Goal: Task Accomplishment & Management: Use online tool/utility

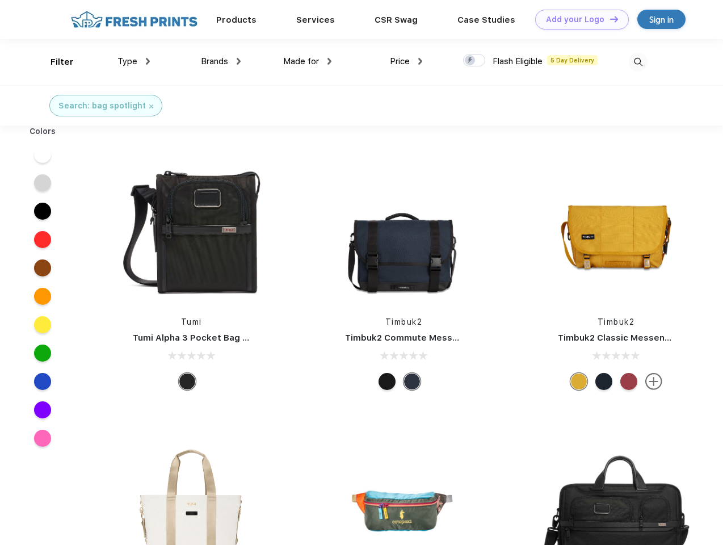
click at [578, 19] on link "Add your Logo Design Tool" at bounding box center [582, 20] width 94 height 20
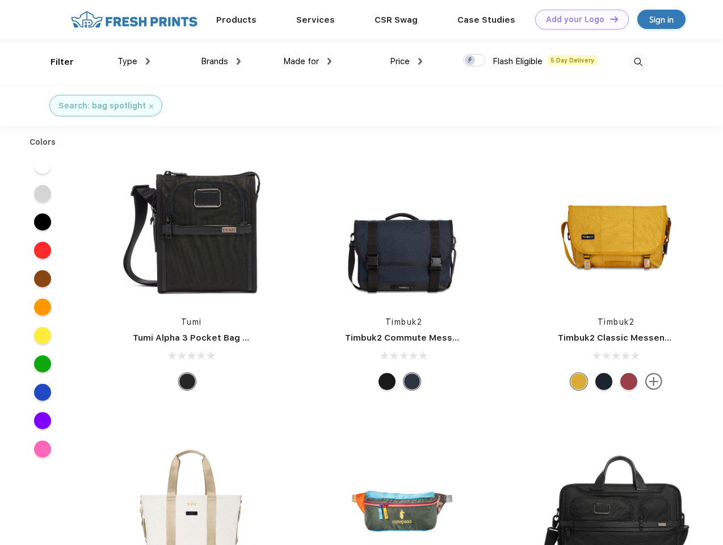
click at [0, 0] on div "Design Tool" at bounding box center [0, 0] width 0 height 0
click at [609, 19] on link "Add your Logo Design Tool" at bounding box center [582, 20] width 94 height 20
click at [55, 62] on div "Filter" at bounding box center [62, 62] width 23 height 13
click at [134, 61] on span "Type" at bounding box center [128, 61] width 20 height 10
click at [221, 61] on span "Brands" at bounding box center [214, 61] width 27 height 10
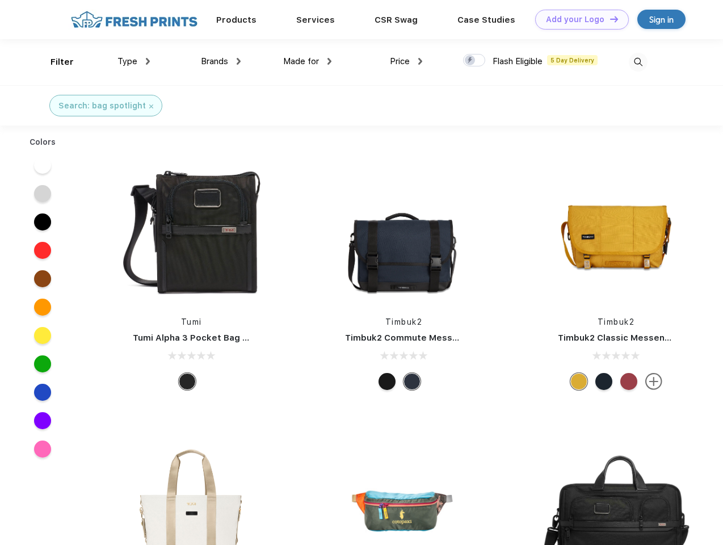
click at [308, 61] on span "Made for" at bounding box center [301, 61] width 36 height 10
click at [407, 61] on span "Price" at bounding box center [400, 61] width 20 height 10
click at [475, 61] on div at bounding box center [474, 60] width 22 height 12
click at [471, 61] on input "checkbox" at bounding box center [466, 56] width 7 height 7
click at [638, 62] on img at bounding box center [638, 62] width 19 height 19
